Goal: Task Accomplishment & Management: Use online tool/utility

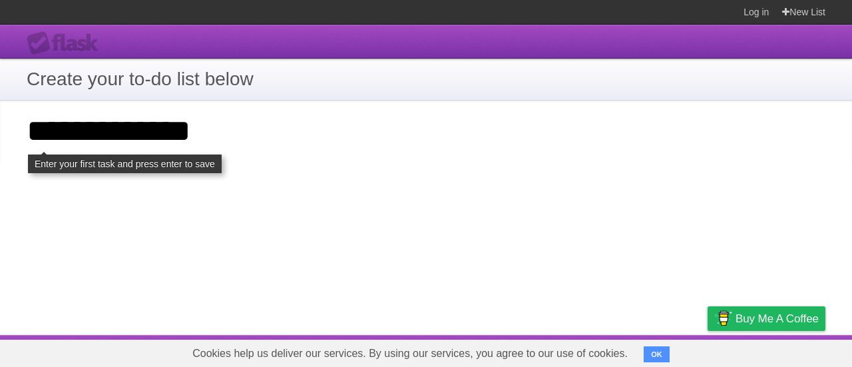
type input "**********"
click input "**********" at bounding box center [0, 0] width 0 height 0
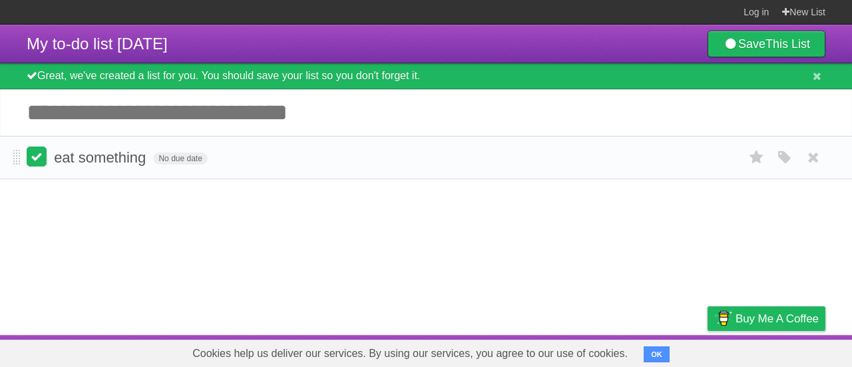
click at [44, 159] on label at bounding box center [37, 156] width 20 height 20
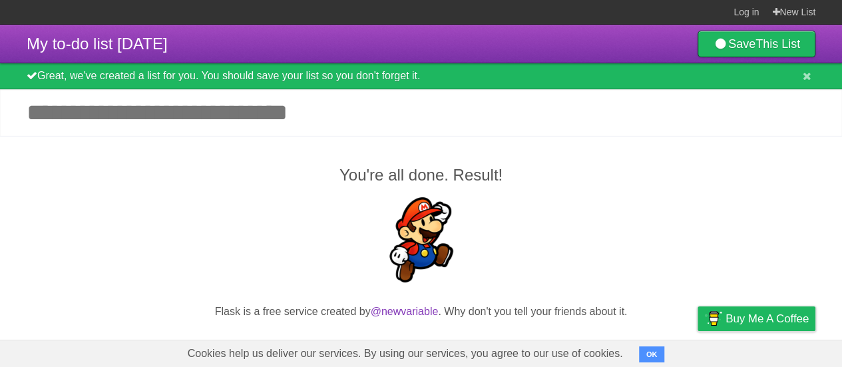
click at [138, 104] on input "Add another task" at bounding box center [421, 112] width 842 height 47
click at [750, 46] on link "Save This List" at bounding box center [756, 44] width 118 height 27
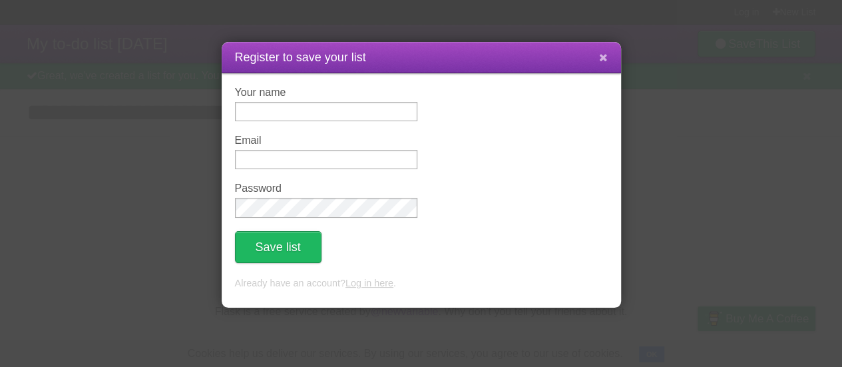
click at [605, 58] on icon at bounding box center [603, 57] width 9 height 11
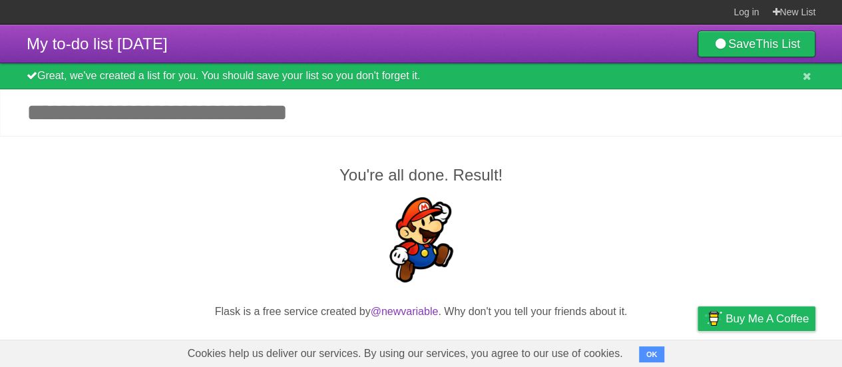
click at [37, 73] on icon at bounding box center [32, 75] width 11 height 11
drag, startPoint x: 84, startPoint y: 76, endPoint x: 542, endPoint y: 104, distance: 457.9
click at [568, 85] on div "Great, we've created a list for you. You should save your list so you don't for…" at bounding box center [421, 76] width 842 height 26
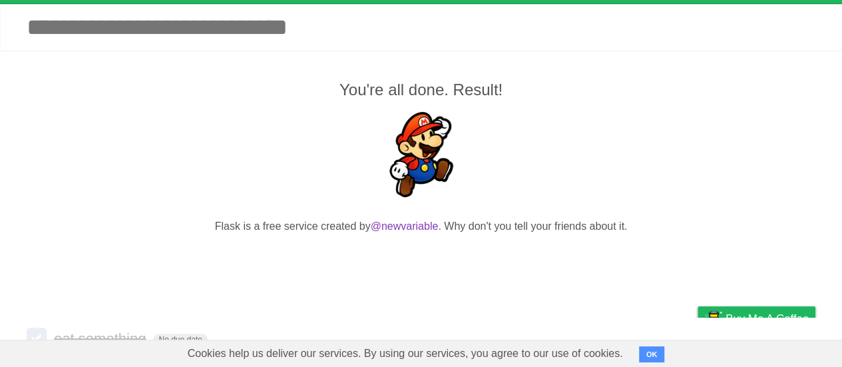
scroll to position [124, 0]
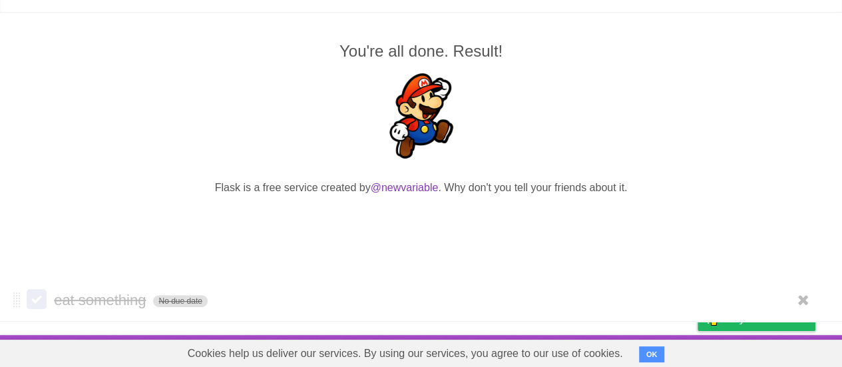
click at [182, 305] on span "No due date" at bounding box center [180, 301] width 54 height 12
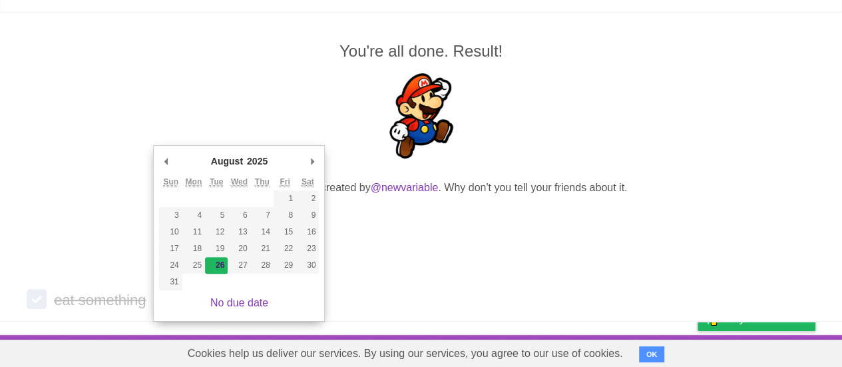
type span "[DATE]"
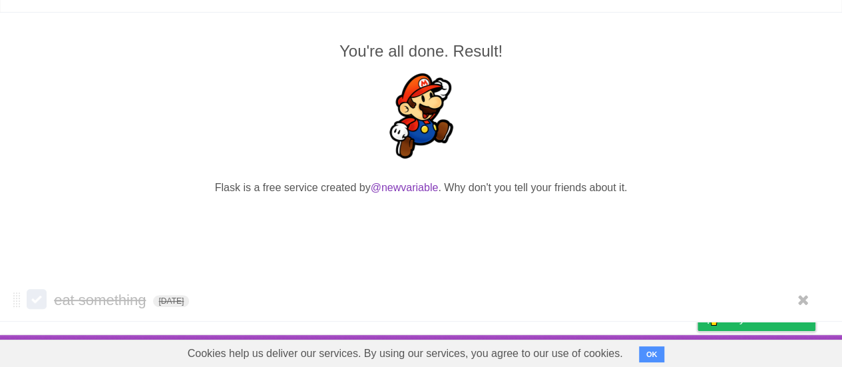
click at [73, 294] on span "eat something" at bounding box center [101, 299] width 95 height 17
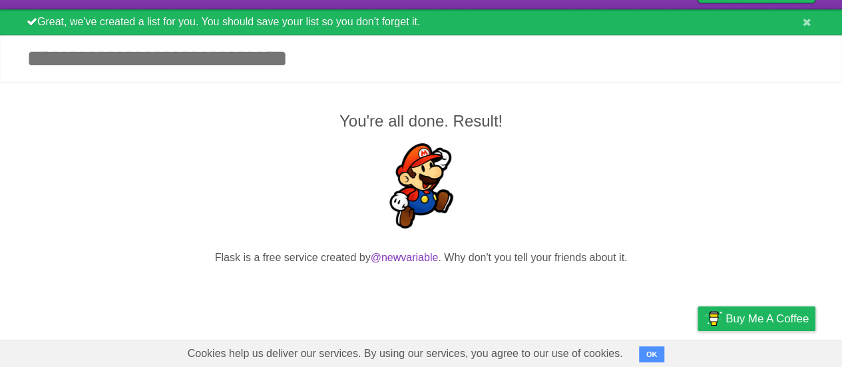
scroll to position [0, 0]
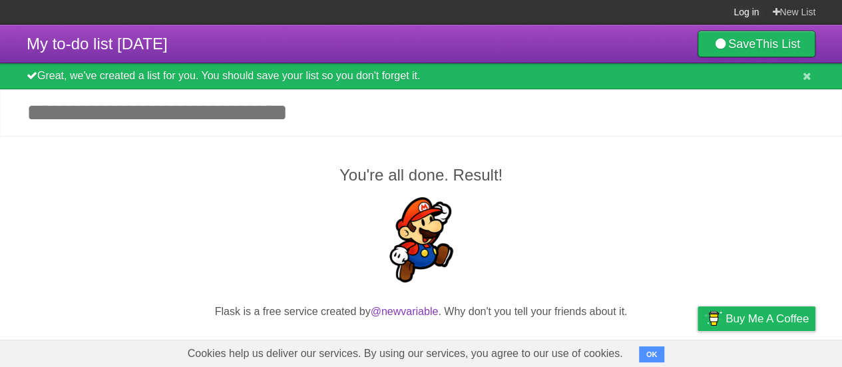
click at [745, 11] on link "Log in" at bounding box center [745, 12] width 25 height 24
